Goal: Manage account settings

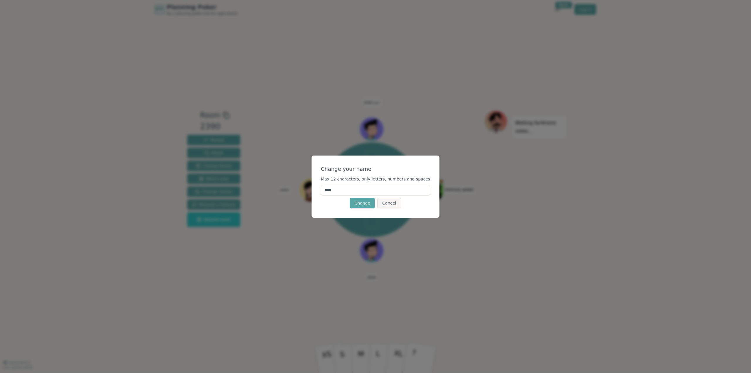
drag, startPoint x: 347, startPoint y: 188, endPoint x: 331, endPoint y: 189, distance: 16.4
click at [331, 189] on input "****" at bounding box center [375, 190] width 109 height 11
type input "******"
click at [342, 209] on div "Change your name Max 12 characters, only letters, numbers and spaces ****** Cha…" at bounding box center [376, 186] width 128 height 62
click at [363, 203] on button "Change" at bounding box center [362, 203] width 25 height 11
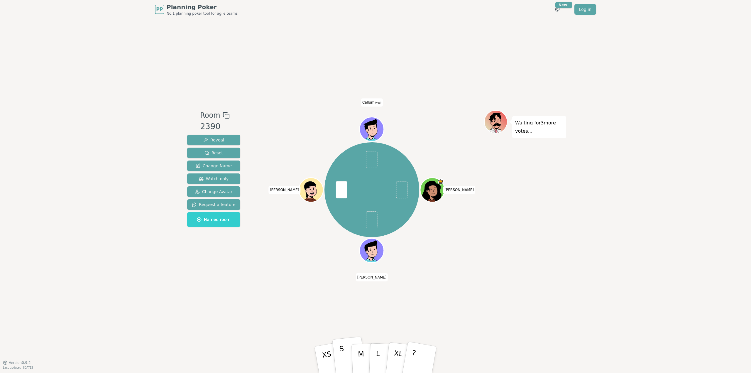
click at [344, 356] on p "S" at bounding box center [343, 360] width 8 height 32
click at [363, 348] on p "M" at bounding box center [361, 360] width 7 height 32
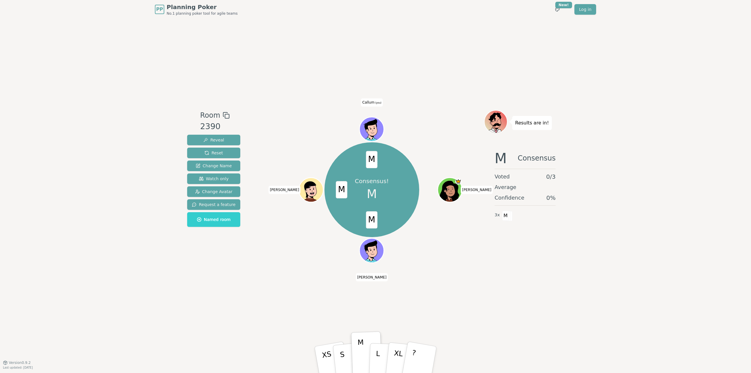
click at [643, 146] on div "PP Planning Poker No.1 planning poker tool for agile teams Toggle theme New! Lo…" at bounding box center [375, 186] width 751 height 373
click at [379, 351] on button "L" at bounding box center [384, 359] width 31 height 45
click at [355, 357] on button "M" at bounding box center [366, 359] width 31 height 45
click at [357, 361] on button "M" at bounding box center [366, 359] width 31 height 45
click at [357, 354] on button "M" at bounding box center [366, 359] width 31 height 45
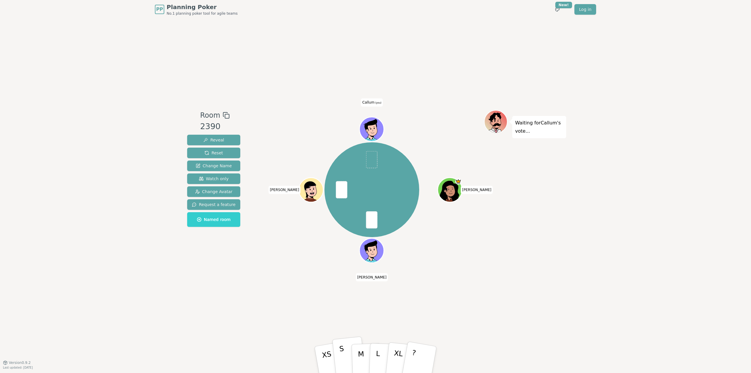
click at [341, 352] on p "S" at bounding box center [343, 360] width 8 height 32
click at [342, 355] on p "S" at bounding box center [343, 360] width 8 height 32
click at [217, 189] on span "Change Avatar" at bounding box center [214, 192] width 38 height 6
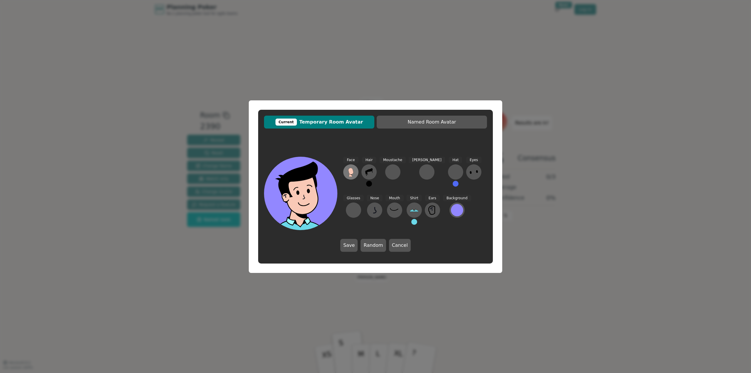
click at [351, 171] on icon at bounding box center [350, 171] width 5 height 6
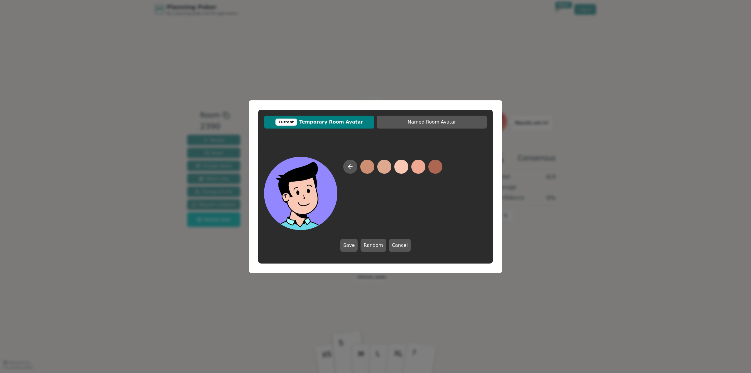
click at [405, 167] on button at bounding box center [401, 167] width 14 height 14
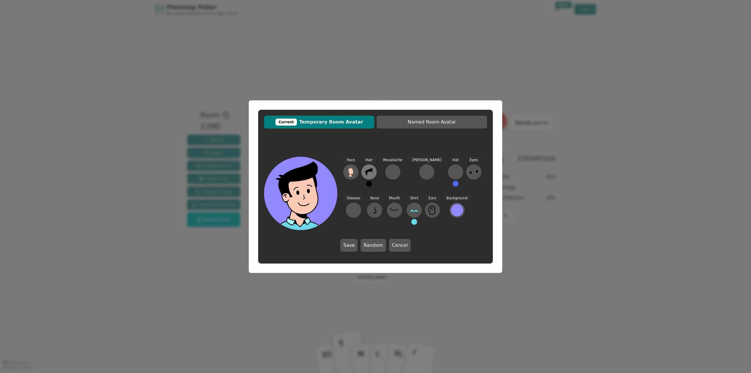
click at [365, 172] on icon at bounding box center [368, 171] width 9 height 9
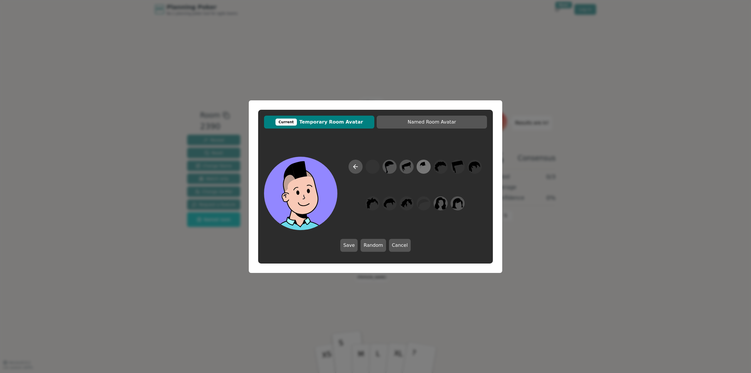
click at [420, 170] on icon at bounding box center [423, 166] width 11 height 13
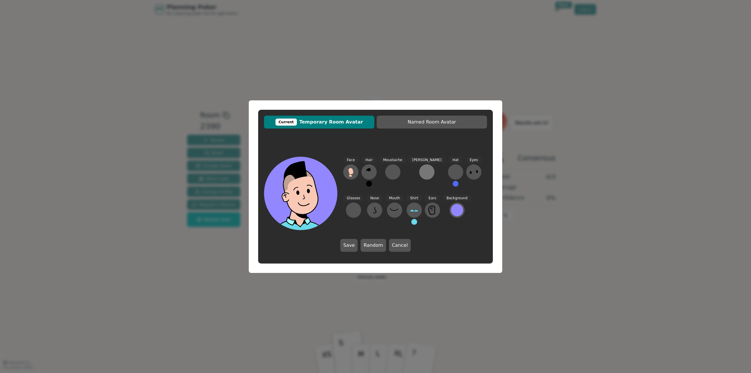
click at [422, 169] on div at bounding box center [426, 171] width 9 height 9
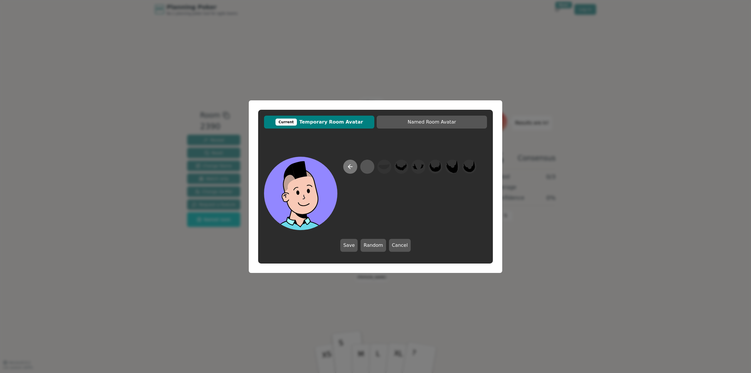
click at [353, 167] on icon at bounding box center [350, 166] width 7 height 7
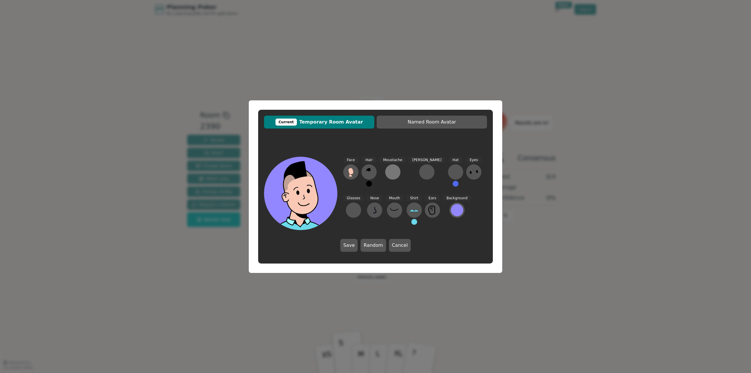
click at [395, 171] on div at bounding box center [392, 171] width 9 height 9
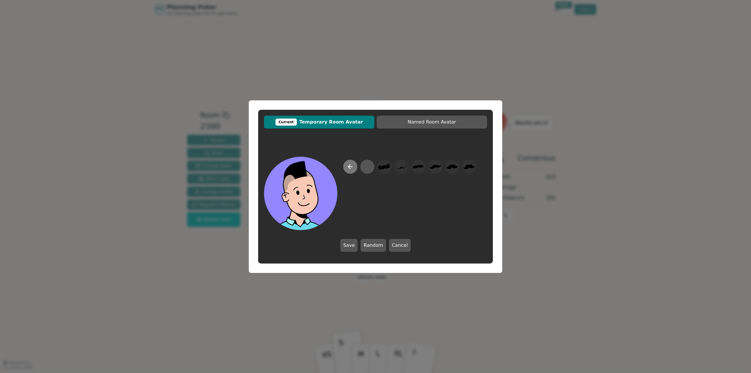
click at [352, 167] on icon at bounding box center [350, 166] width 7 height 7
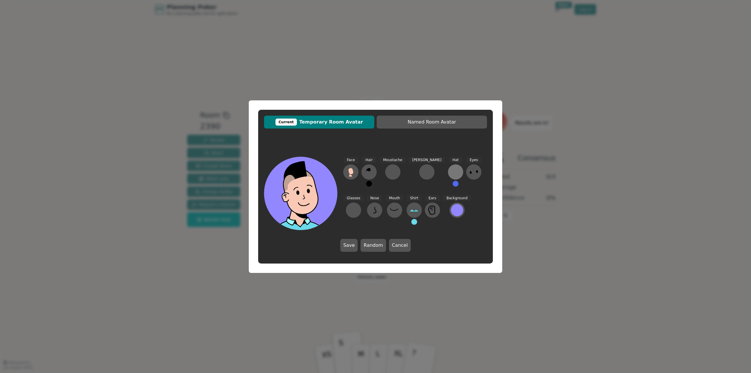
click at [451, 171] on div at bounding box center [455, 171] width 9 height 9
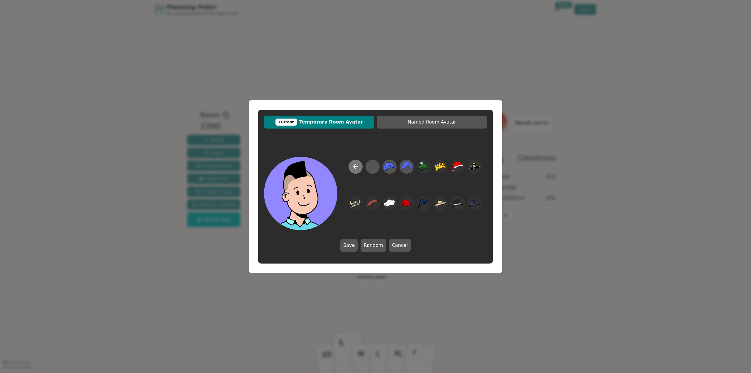
click at [353, 166] on icon at bounding box center [355, 166] width 7 height 7
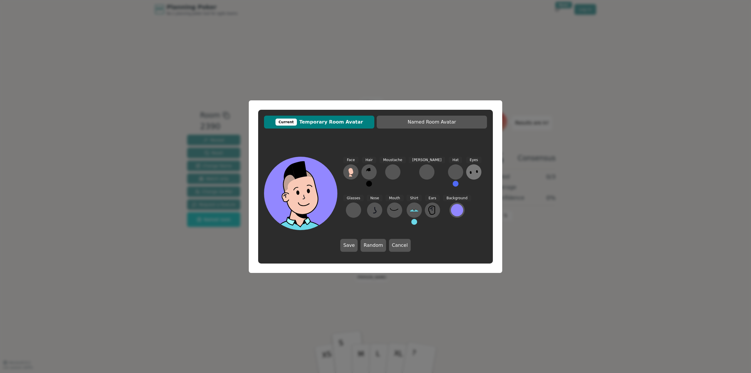
click at [466, 171] on button at bounding box center [473, 171] width 15 height 15
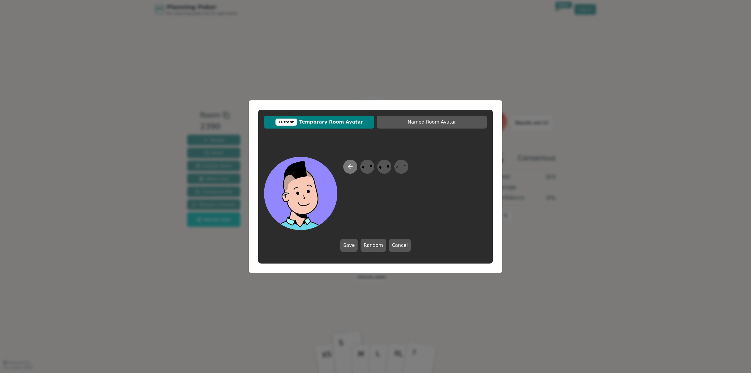
click at [355, 168] on button at bounding box center [350, 167] width 14 height 14
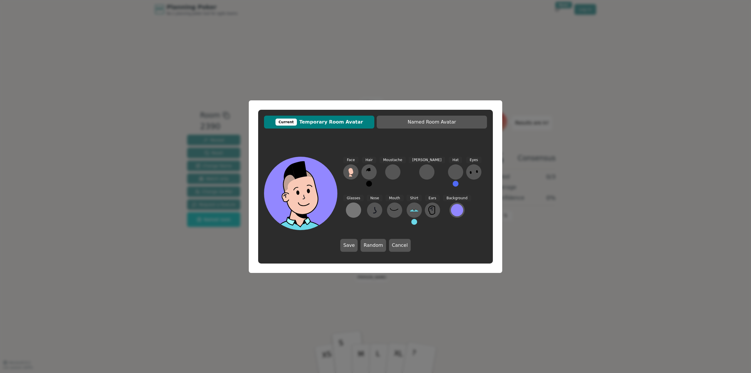
click at [358, 205] on div at bounding box center [353, 209] width 9 height 9
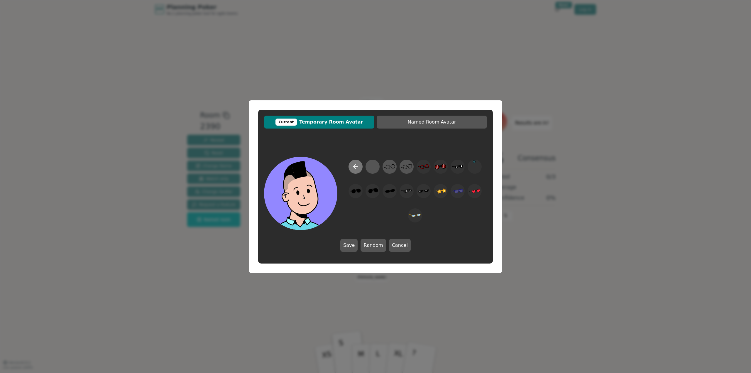
click at [357, 165] on icon at bounding box center [355, 166] width 7 height 7
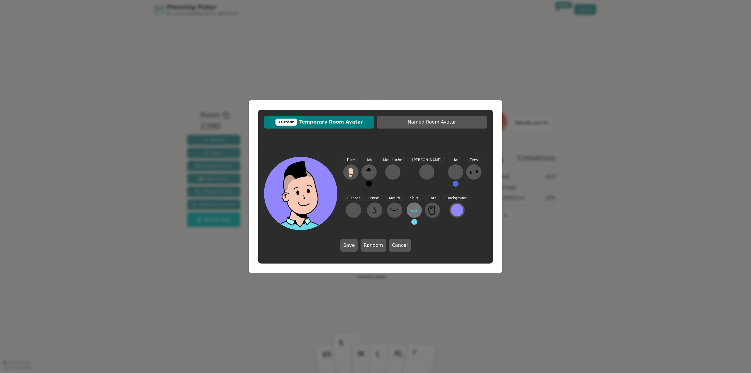
click at [407, 206] on button at bounding box center [414, 209] width 15 height 15
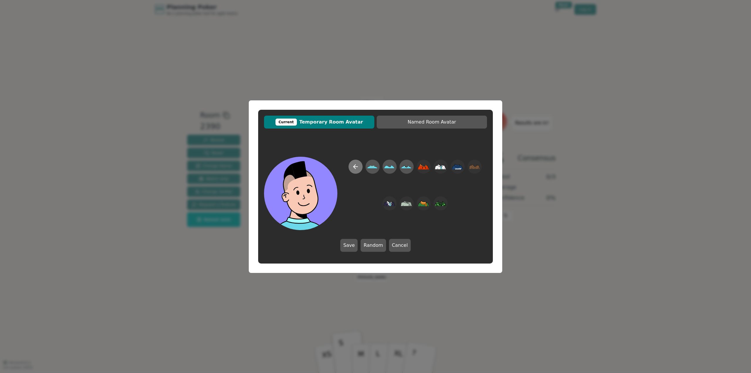
click at [354, 166] on icon at bounding box center [355, 167] width 2 height 4
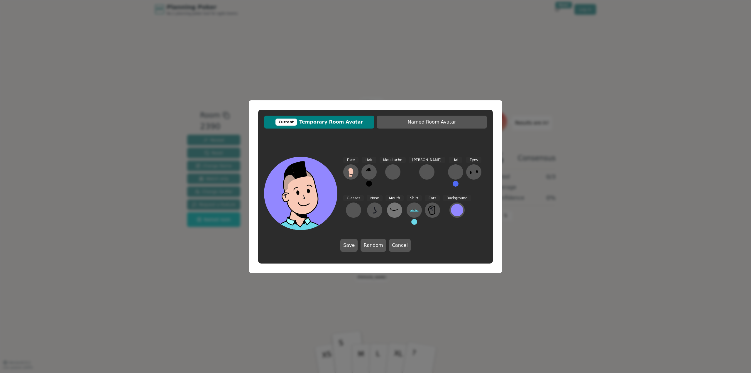
click at [387, 215] on button at bounding box center [394, 209] width 15 height 15
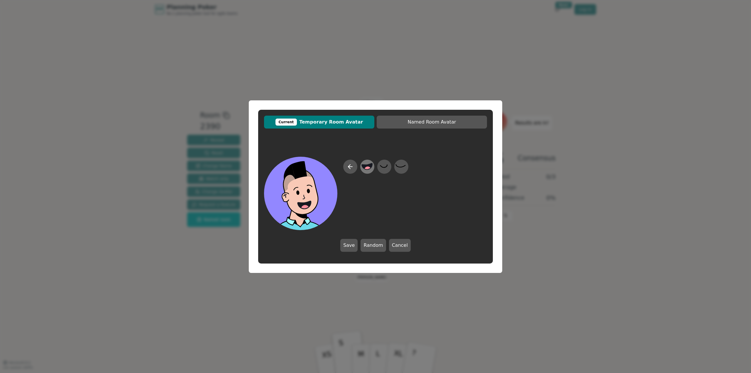
click at [367, 168] on circle at bounding box center [368, 170] width 8 height 8
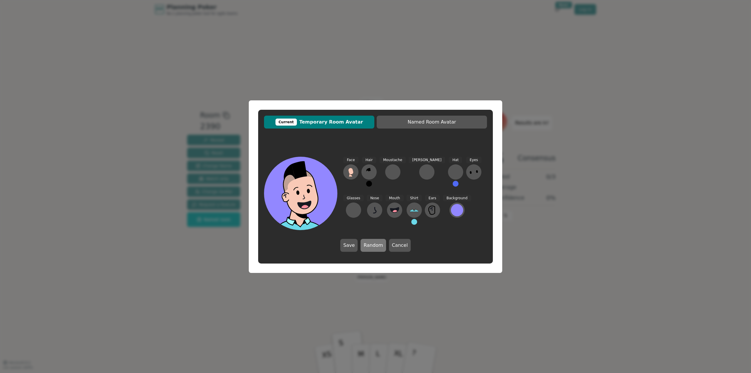
click at [380, 246] on button "Random" at bounding box center [373, 245] width 25 height 13
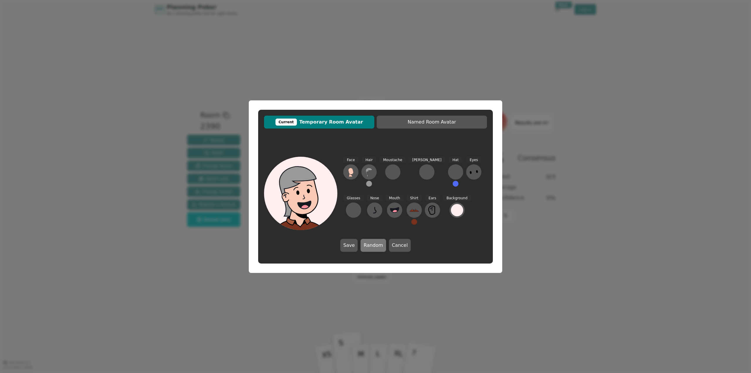
click at [379, 246] on button "Random" at bounding box center [373, 245] width 25 height 13
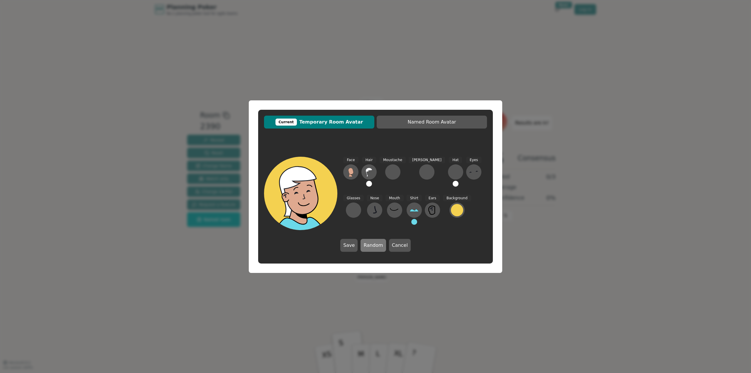
click at [379, 245] on button "Random" at bounding box center [373, 245] width 25 height 13
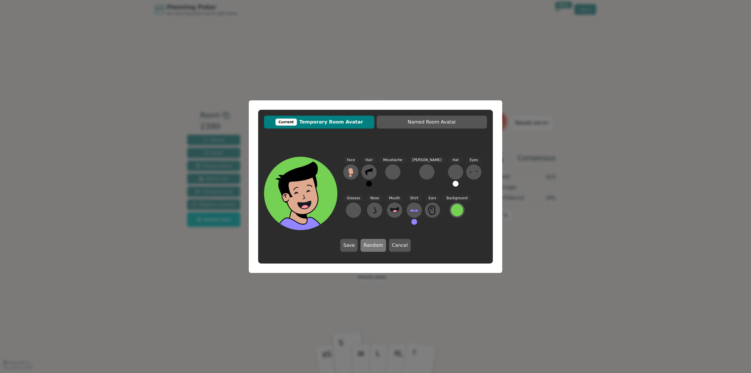
click at [379, 245] on button "Random" at bounding box center [373, 245] width 25 height 13
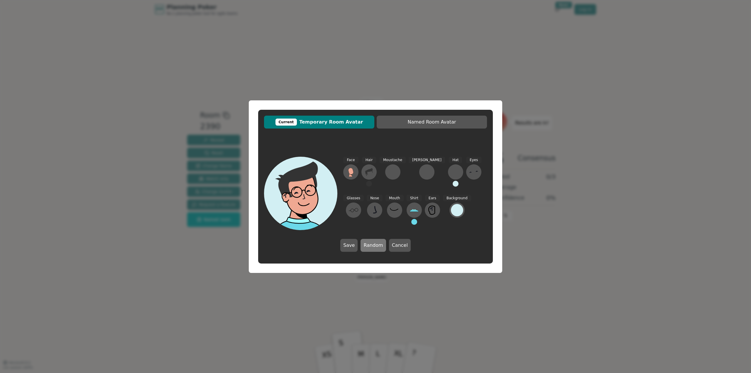
click at [379, 245] on button "Random" at bounding box center [373, 245] width 25 height 13
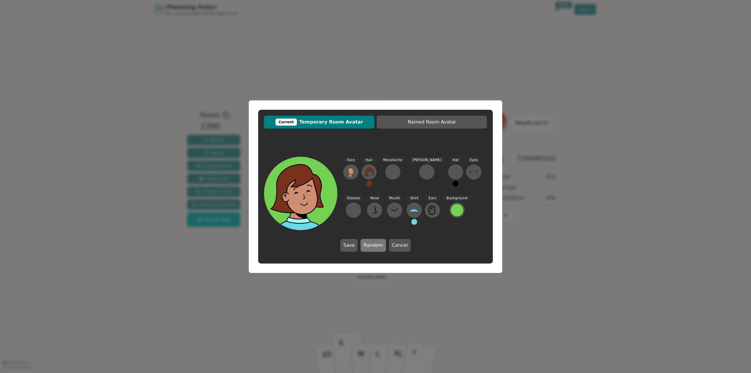
click at [379, 245] on button "Random" at bounding box center [373, 245] width 25 height 13
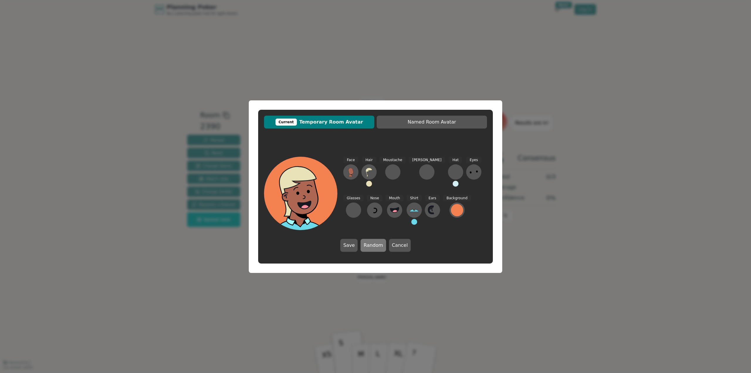
click at [379, 245] on button "Random" at bounding box center [373, 245] width 25 height 13
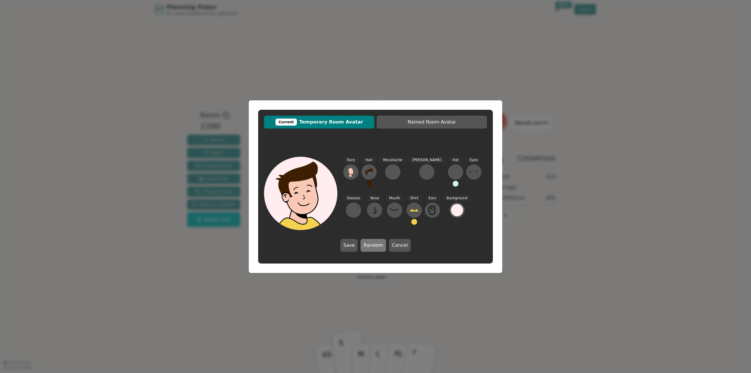
click at [379, 245] on button "Random" at bounding box center [373, 245] width 25 height 13
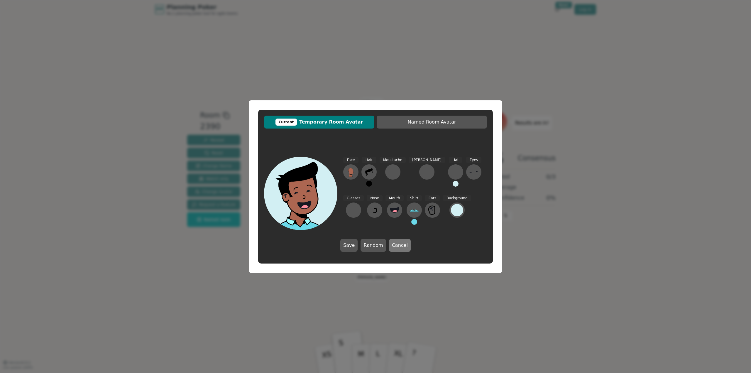
click at [404, 246] on button "Cancel" at bounding box center [400, 245] width 22 height 13
